Goal: Transaction & Acquisition: Purchase product/service

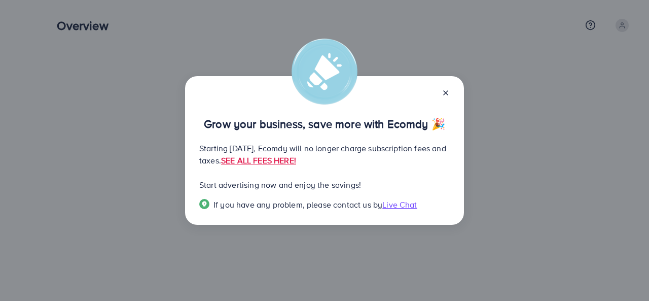
click at [446, 91] on line at bounding box center [446, 93] width 4 height 4
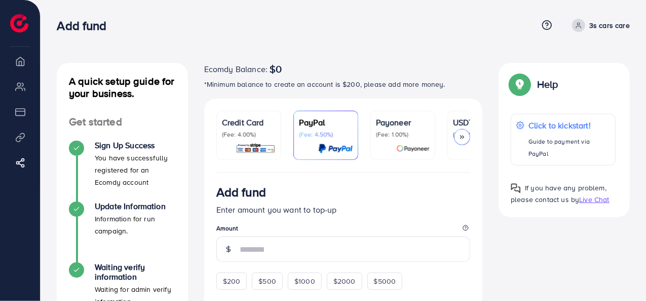
click at [462, 138] on icon at bounding box center [462, 136] width 7 height 7
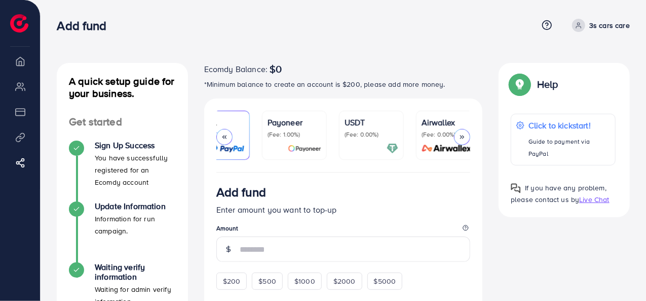
scroll to position [0, 119]
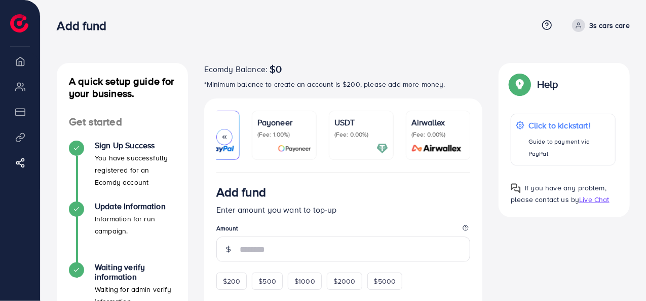
click at [359, 126] on p "USDT" at bounding box center [362, 122] width 54 height 12
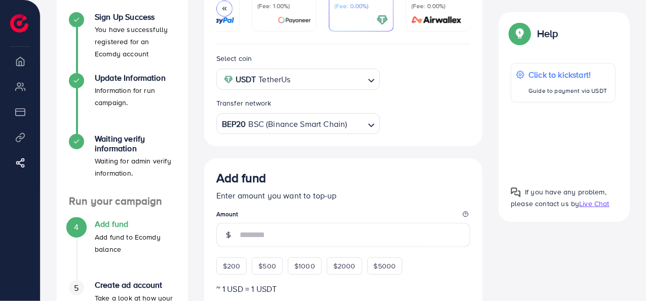
scroll to position [124, 0]
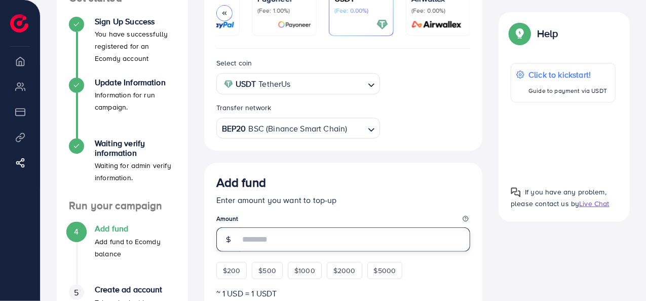
click at [261, 240] on input "number" at bounding box center [355, 239] width 231 height 24
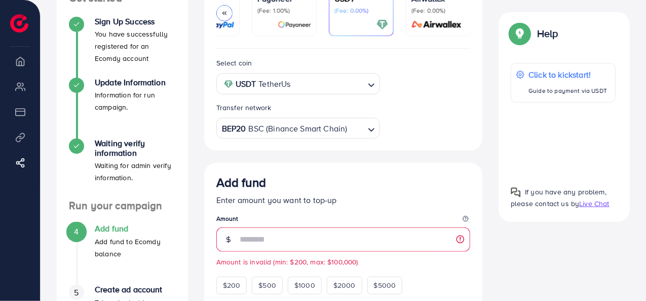
click at [402, 265] on small "Amount is invalid (min: $200, max: $100,000)" at bounding box center [343, 262] width 255 height 10
click at [263, 240] on input "**" at bounding box center [355, 239] width 231 height 24
type input "*"
click at [270, 242] on input "number" at bounding box center [355, 239] width 231 height 24
type input "**"
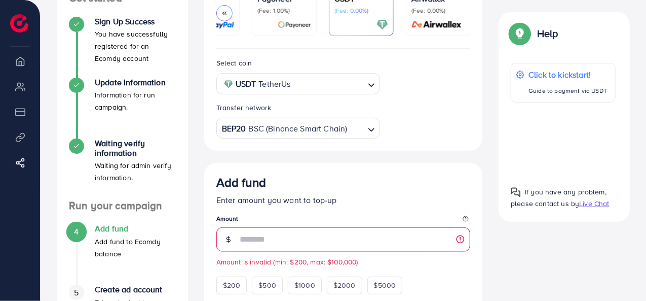
click at [350, 219] on legend "Amount" at bounding box center [343, 220] width 255 height 13
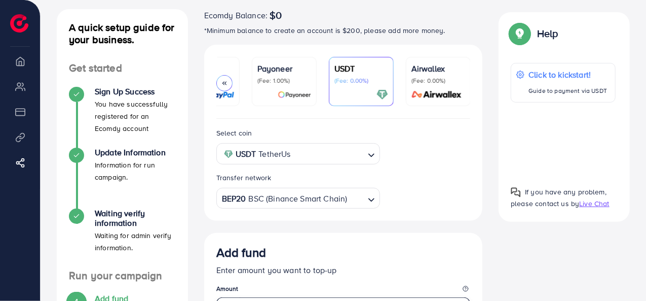
scroll to position [51, 0]
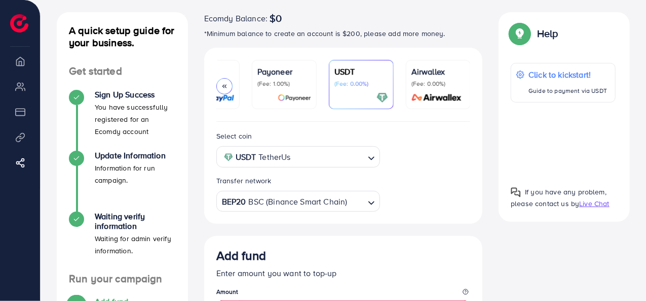
click at [329, 204] on div "BEP20 BSC (Binance Smart Chain)" at bounding box center [293, 201] width 146 height 18
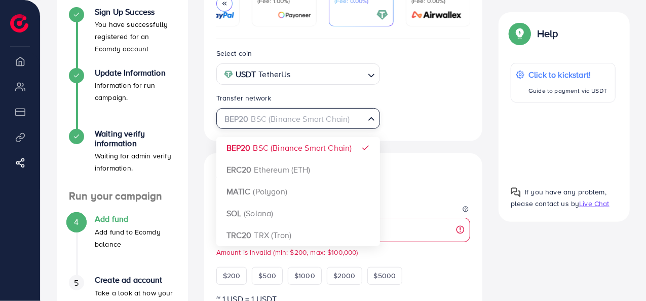
scroll to position [131, 0]
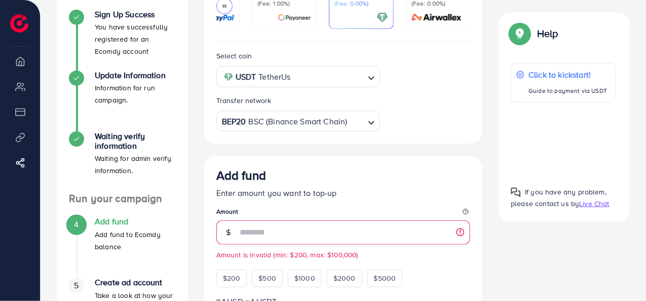
click at [432, 129] on div "Select coin USDT TetherUs Loading... Transfer network BEP20 BSC (Binance Smart …" at bounding box center [343, 91] width 271 height 82
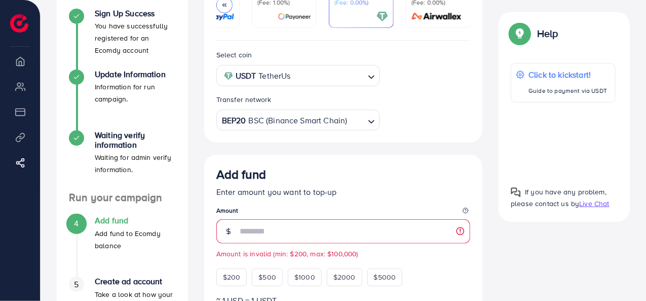
scroll to position [134, 0]
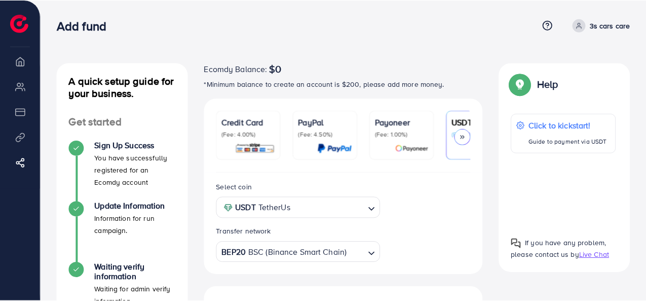
scroll to position [201, 0]
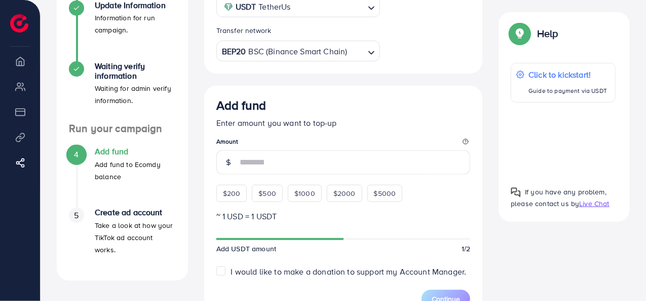
click at [111, 151] on h4 "Add fund" at bounding box center [135, 152] width 81 height 10
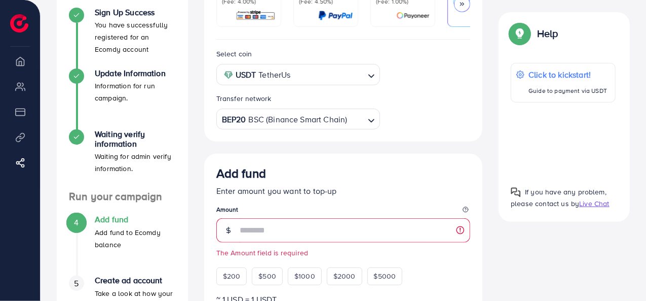
scroll to position [133, 0]
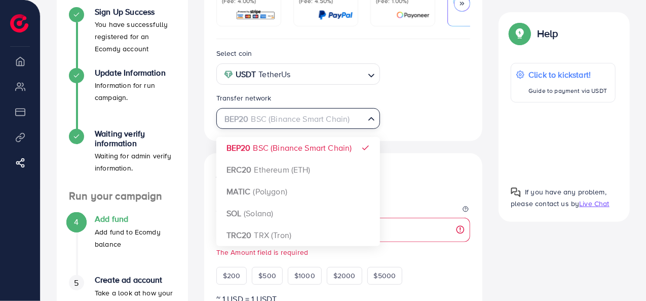
click at [274, 120] on div "BEP20 BSC (Binance Smart Chain)" at bounding box center [293, 118] width 146 height 18
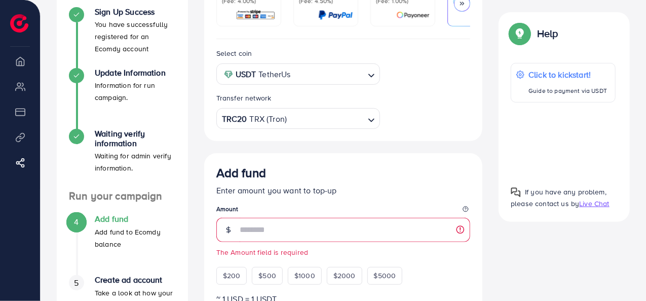
click at [348, 194] on p "Enter amount you want to top-up" at bounding box center [343, 190] width 255 height 12
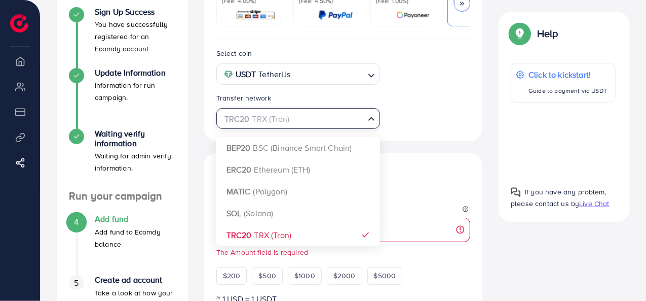
click at [292, 113] on input "Search for option" at bounding box center [292, 119] width 143 height 16
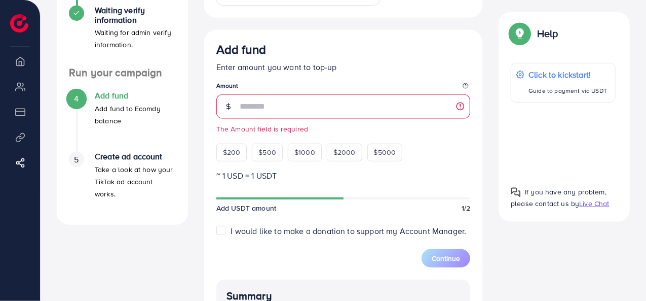
scroll to position [235, 0]
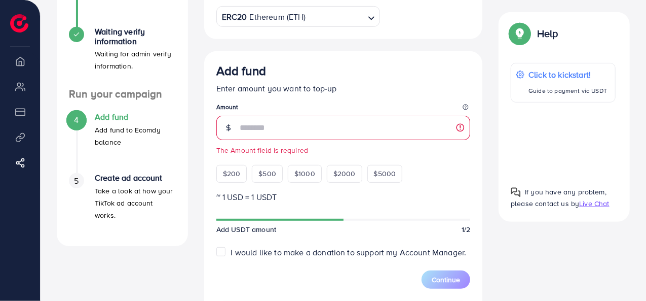
click at [638, 134] on div "A quick setup guide for your business. Get started Sign Up Success You have suc…" at bounding box center [344, 163] width 606 height 797
